Goal: Task Accomplishment & Management: Manage account settings

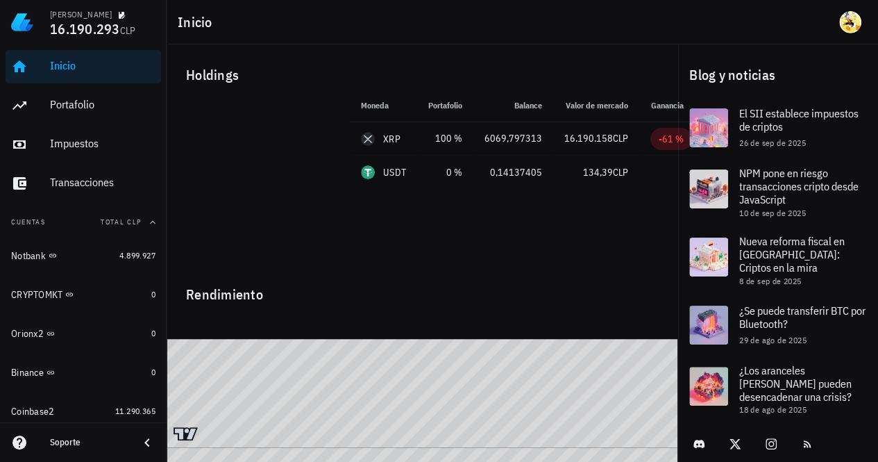
click at [78, 75] on div "Inicio" at bounding box center [103, 66] width 106 height 31
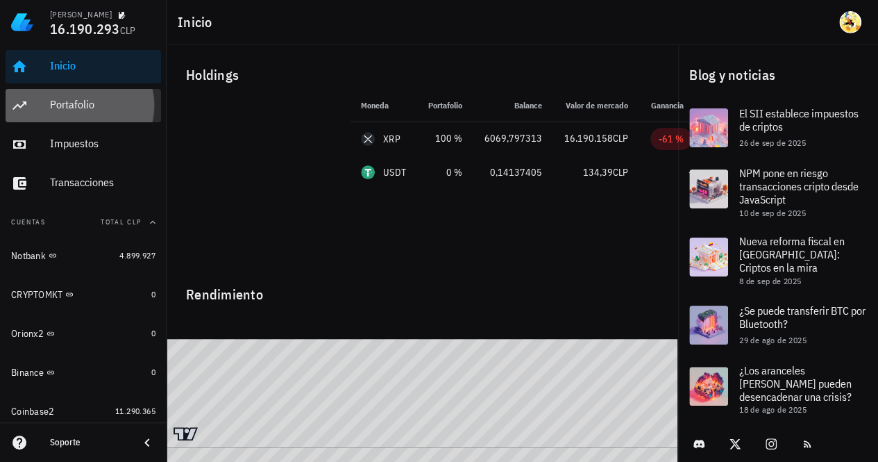
click at [85, 112] on div "Portafolio" at bounding box center [103, 105] width 106 height 31
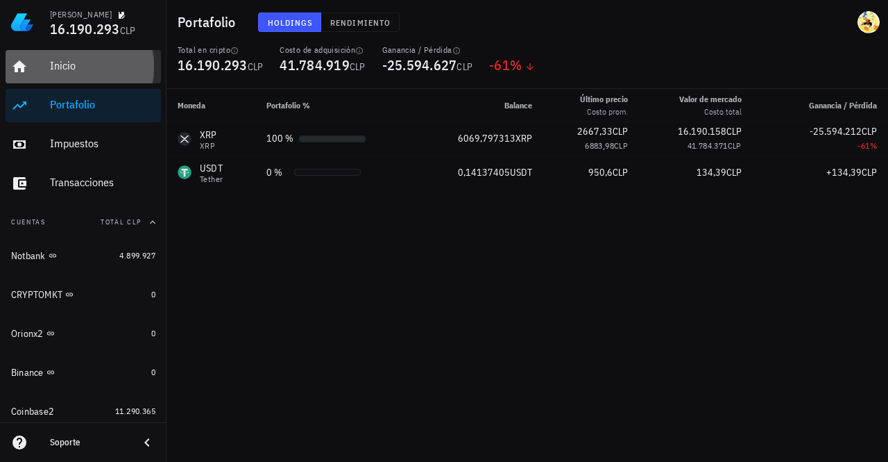
click at [90, 73] on div "Inicio" at bounding box center [103, 66] width 106 height 31
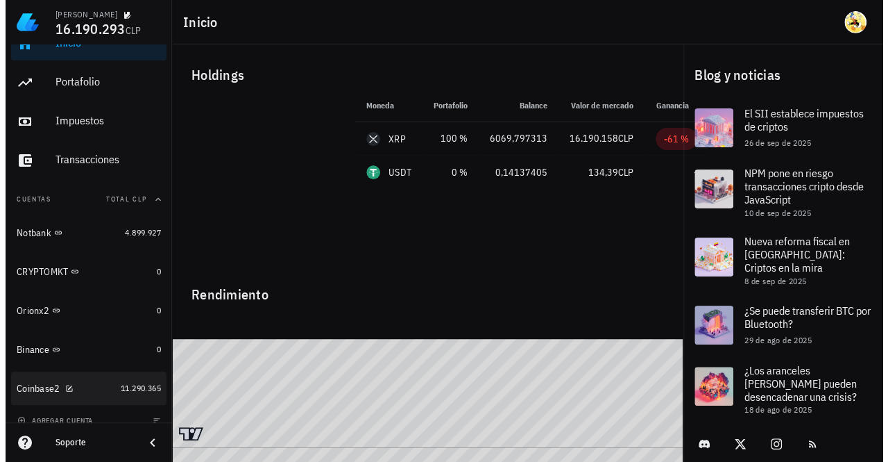
scroll to position [35, 0]
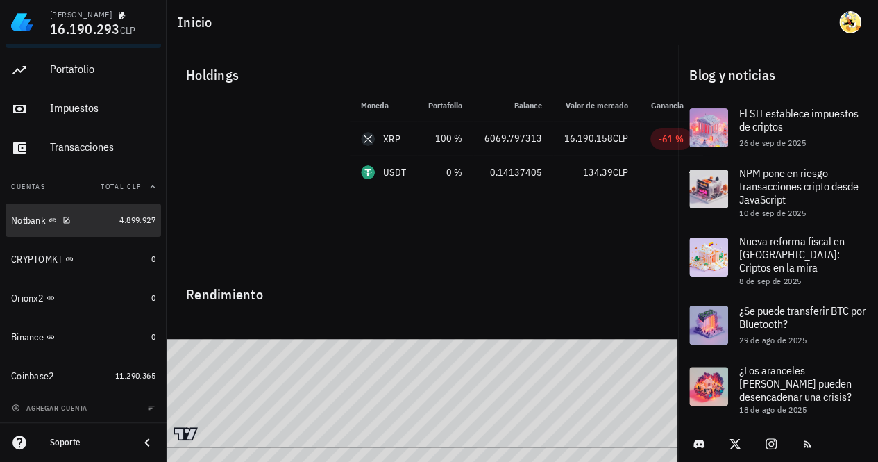
click at [101, 221] on div "Notbank" at bounding box center [62, 220] width 103 height 13
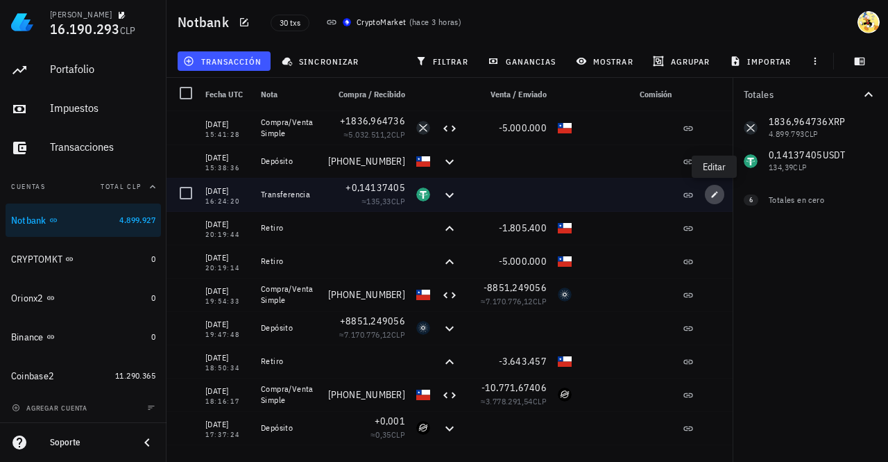
click at [712, 192] on icon "button" at bounding box center [715, 194] width 8 height 8
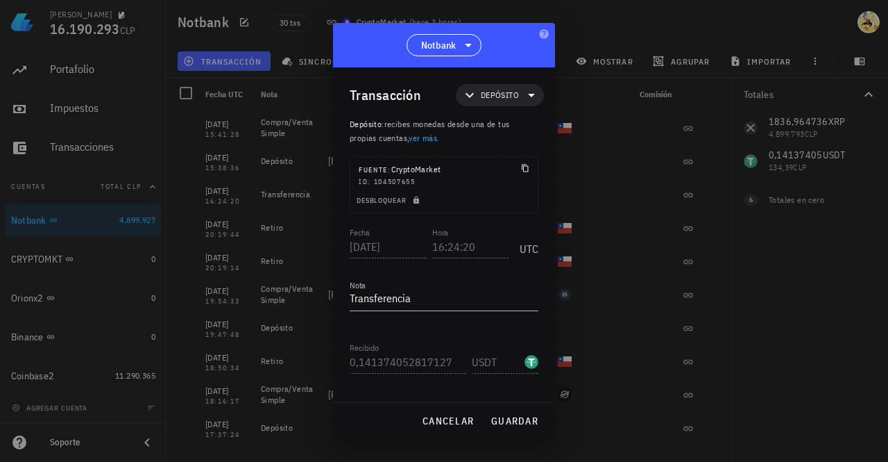
click at [658, 156] on div at bounding box center [444, 231] width 888 height 462
click at [462, 420] on span "cancelar" at bounding box center [448, 420] width 52 height 12
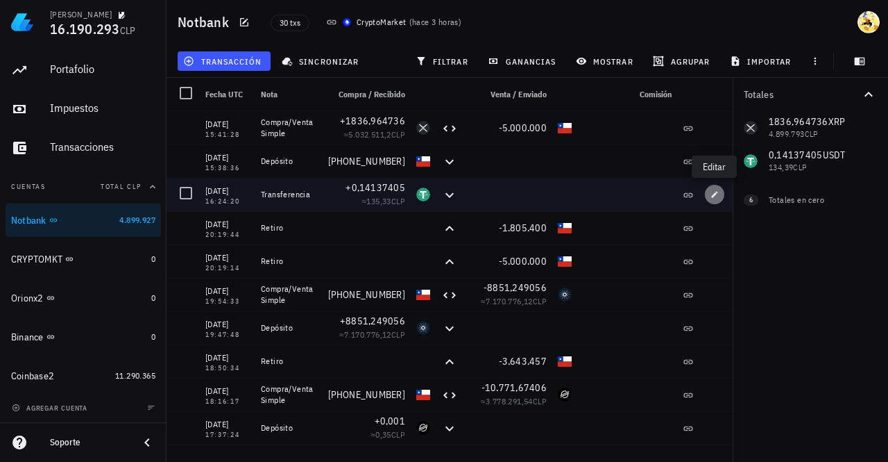
click at [712, 192] on icon "button" at bounding box center [715, 194] width 8 height 8
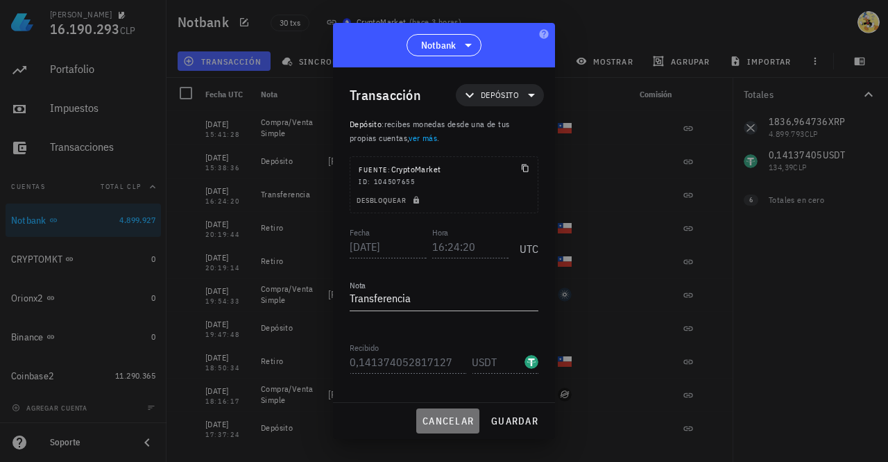
click at [462, 417] on span "cancelar" at bounding box center [448, 420] width 52 height 12
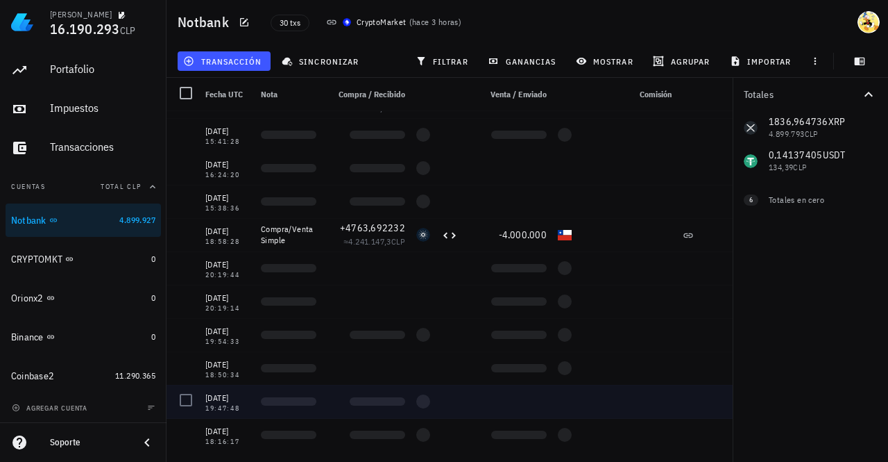
scroll to position [659, 0]
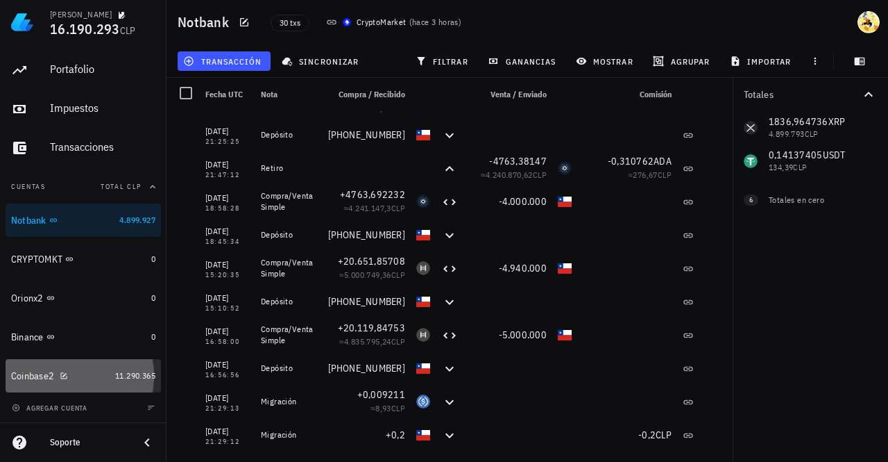
click at [80, 373] on div "Coinbase2" at bounding box center [60, 375] width 99 height 13
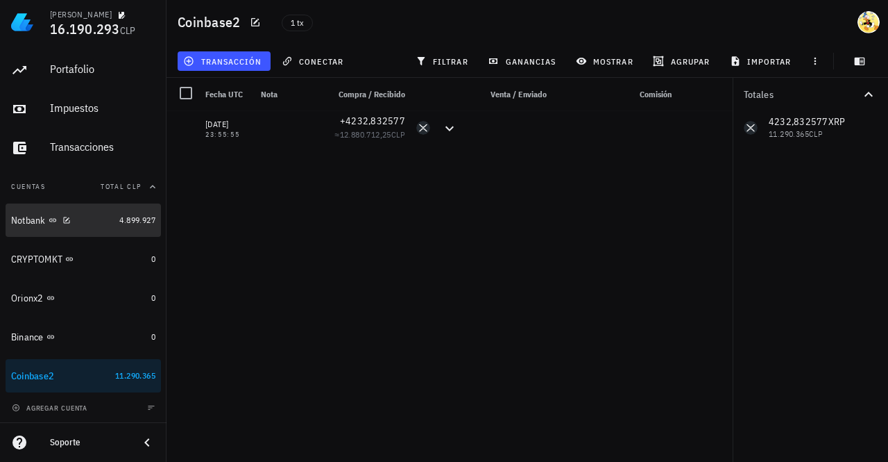
click at [94, 220] on div "Notbank" at bounding box center [62, 220] width 103 height 13
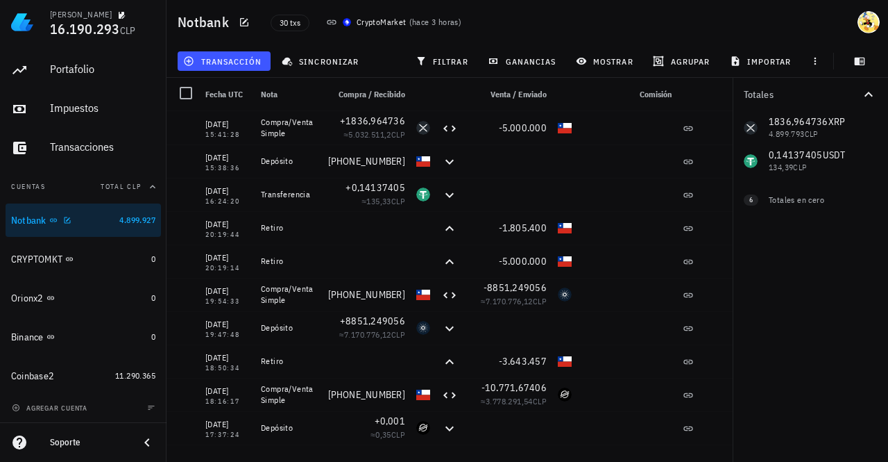
click at [94, 220] on div "Notbank" at bounding box center [62, 220] width 103 height 13
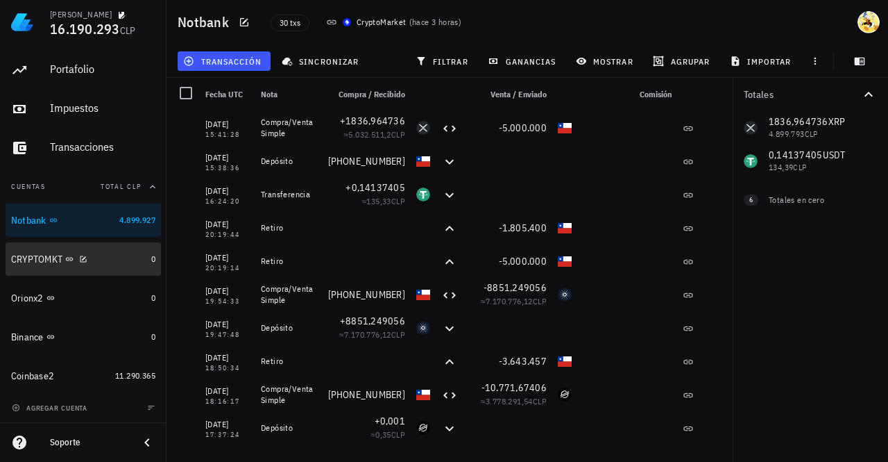
click at [125, 261] on div "CRYPTOMKT" at bounding box center [78, 259] width 135 height 13
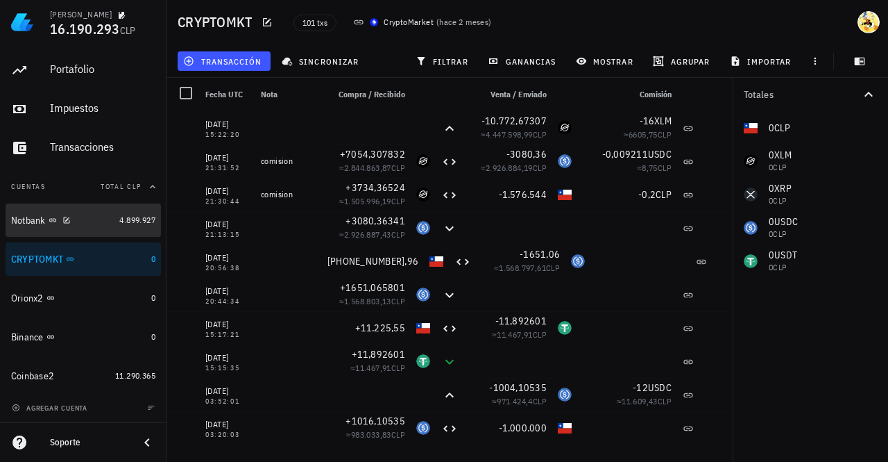
click at [92, 212] on div "Notbank" at bounding box center [62, 220] width 103 height 30
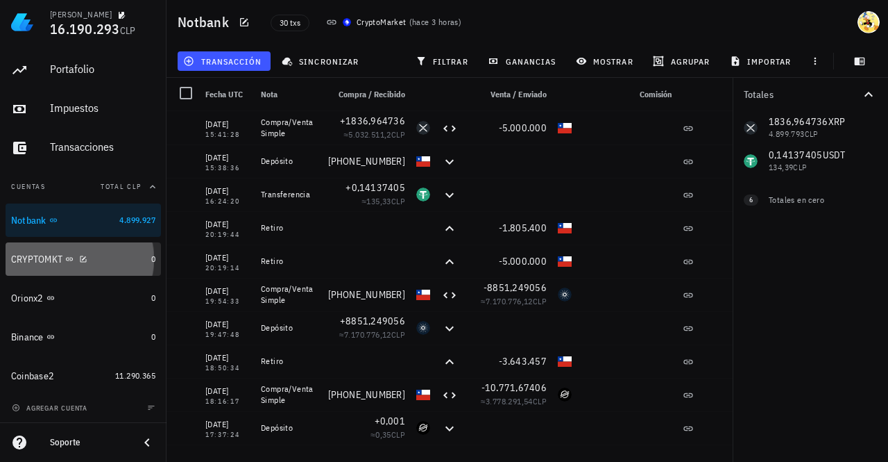
click at [122, 263] on div "CRYPTOMKT" at bounding box center [78, 259] width 135 height 13
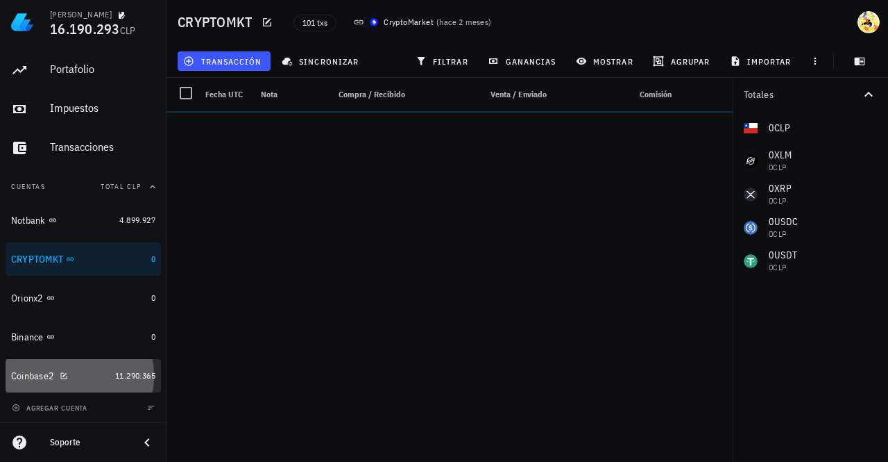
click at [85, 375] on div "Coinbase2" at bounding box center [60, 375] width 99 height 13
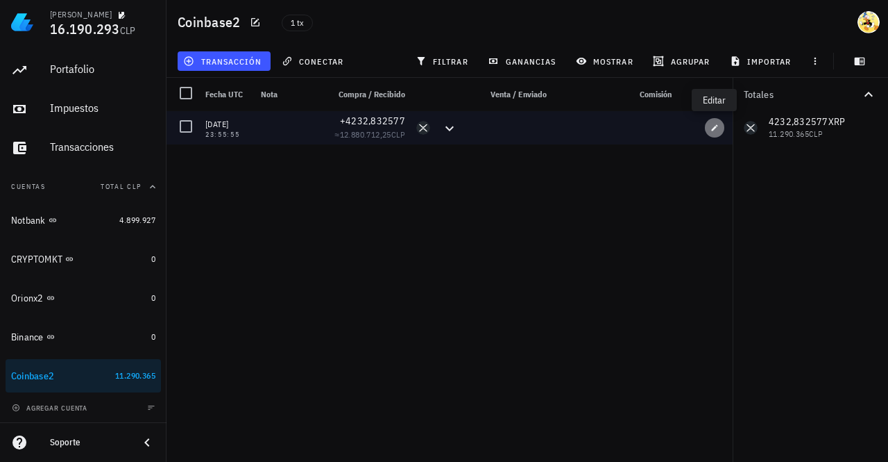
click at [714, 135] on button "button" at bounding box center [714, 127] width 19 height 19
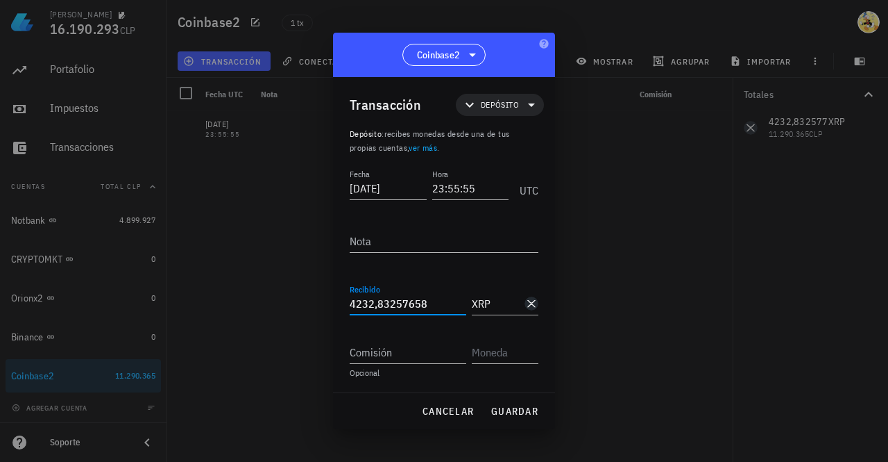
click at [365, 305] on input "4232,83257658" at bounding box center [408, 303] width 117 height 22
click at [525, 410] on span "guardar" at bounding box center [515, 411] width 48 height 12
type input "4.232,83257658"
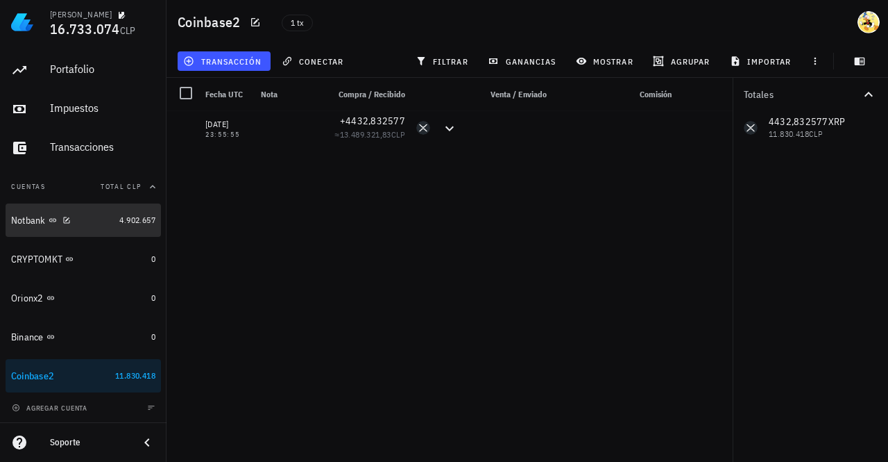
click at [92, 221] on div "Notbank" at bounding box center [62, 220] width 103 height 13
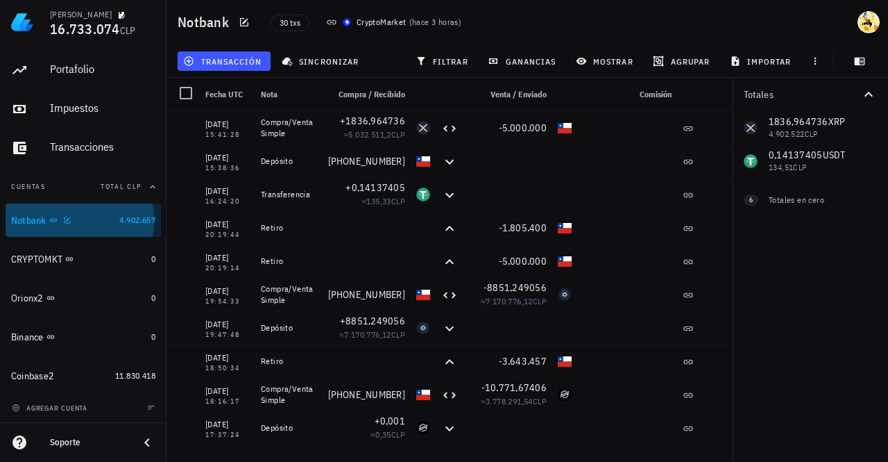
click at [79, 226] on div "Notbank" at bounding box center [62, 220] width 103 height 13
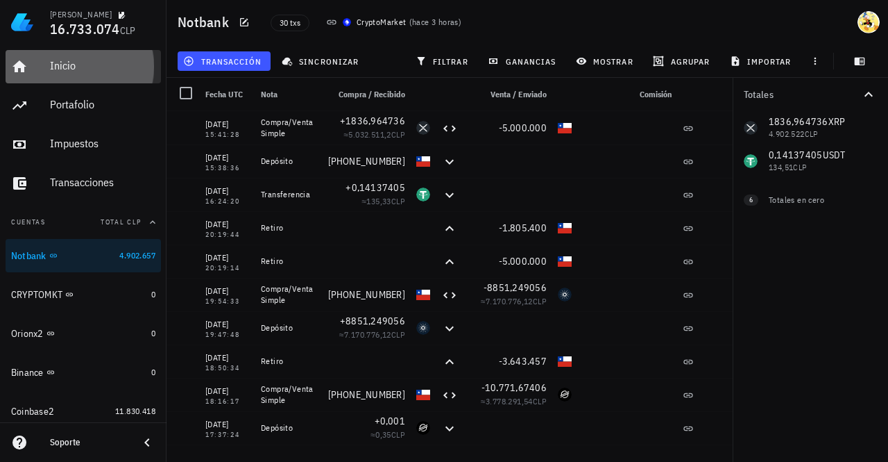
click at [92, 65] on div "Inicio" at bounding box center [103, 65] width 106 height 13
